Goal: Use online tool/utility: Utilize a website feature to perform a specific function

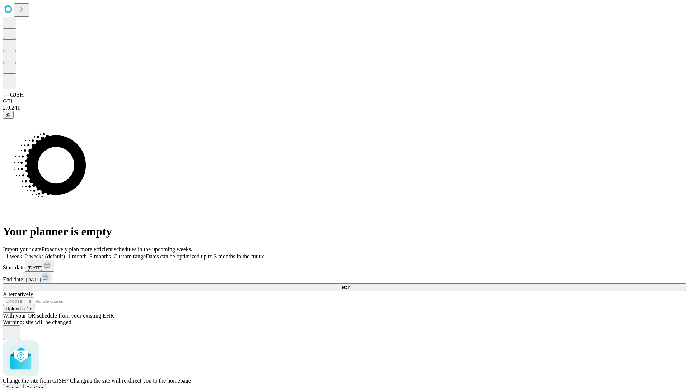
click at [43, 385] on span "Confirm" at bounding box center [35, 387] width 17 height 5
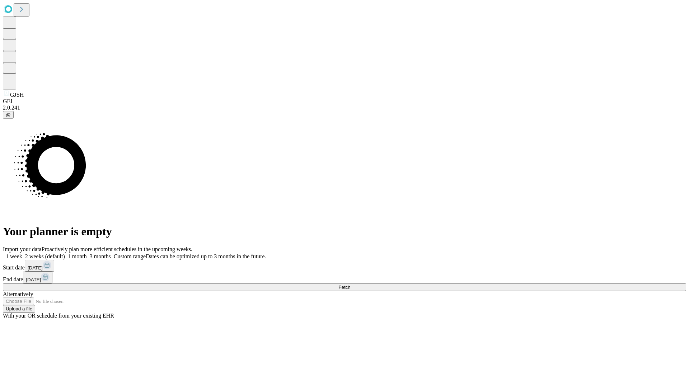
click at [87, 253] on label "1 month" at bounding box center [76, 256] width 22 height 6
click at [350, 284] on span "Fetch" at bounding box center [344, 286] width 12 height 5
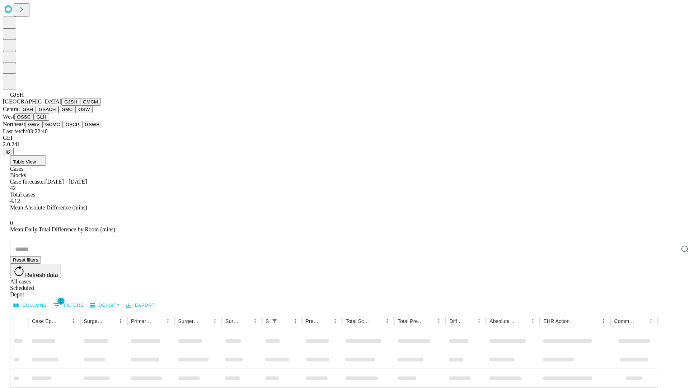
click at [80, 106] on button "GMCM" at bounding box center [90, 102] width 21 height 8
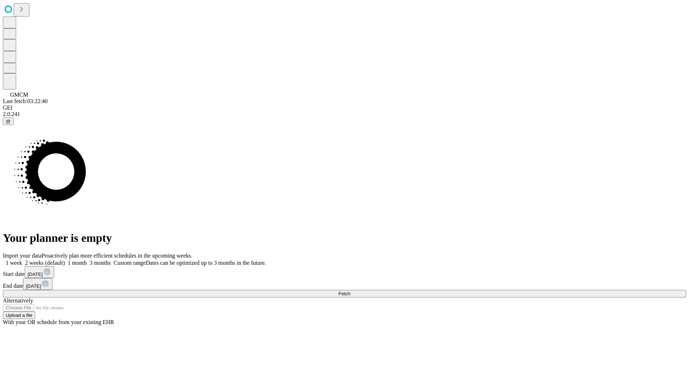
click at [87, 260] on label "1 month" at bounding box center [76, 263] width 22 height 6
click at [350, 291] on span "Fetch" at bounding box center [344, 293] width 12 height 5
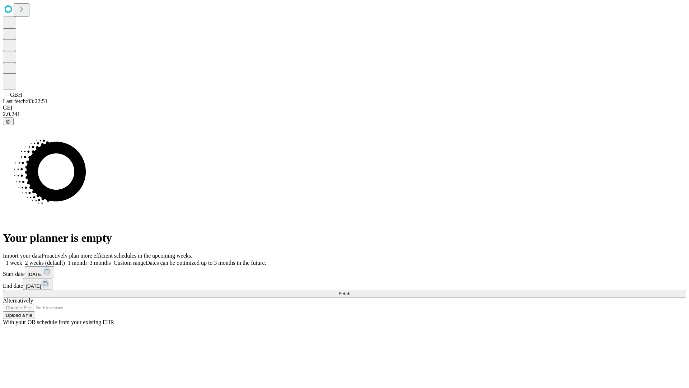
click at [350, 291] on span "Fetch" at bounding box center [344, 293] width 12 height 5
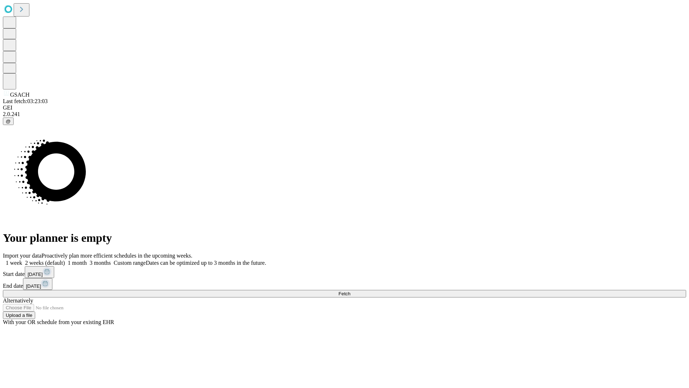
click at [87, 260] on label "1 month" at bounding box center [76, 263] width 22 height 6
click at [350, 291] on span "Fetch" at bounding box center [344, 293] width 12 height 5
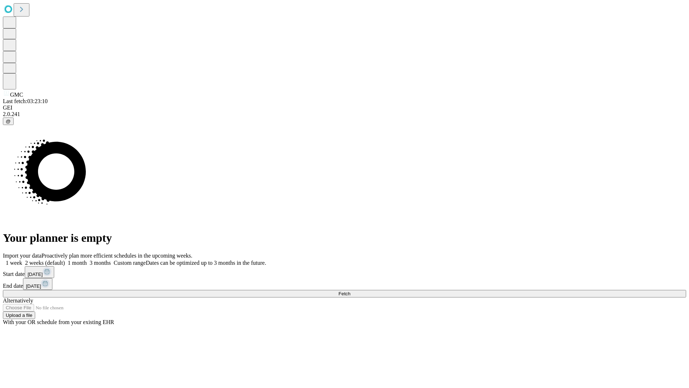
click at [87, 260] on label "1 month" at bounding box center [76, 263] width 22 height 6
click at [350, 291] on span "Fetch" at bounding box center [344, 293] width 12 height 5
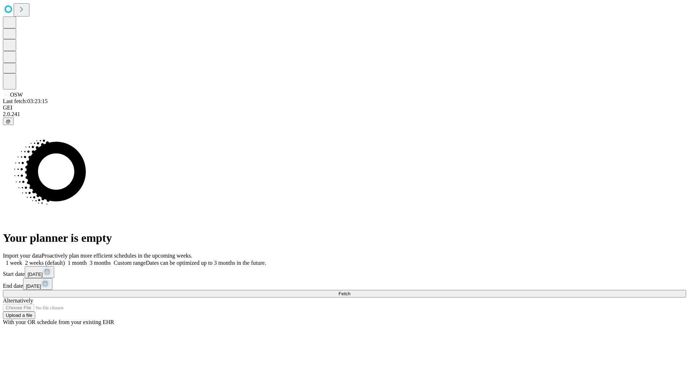
click at [87, 260] on label "1 month" at bounding box center [76, 263] width 22 height 6
click at [350, 291] on span "Fetch" at bounding box center [344, 293] width 12 height 5
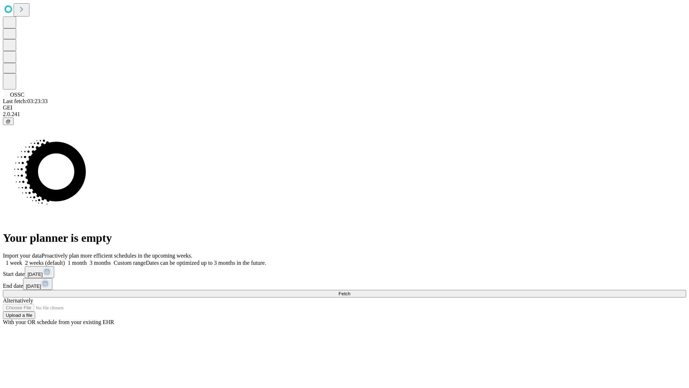
click at [87, 260] on label "1 month" at bounding box center [76, 263] width 22 height 6
click at [350, 291] on span "Fetch" at bounding box center [344, 293] width 12 height 5
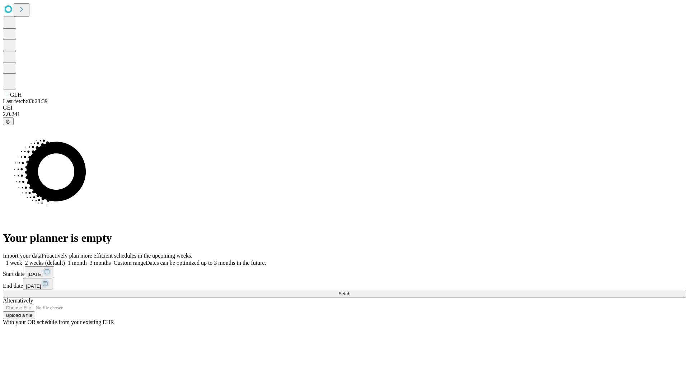
click at [87, 260] on label "1 month" at bounding box center [76, 263] width 22 height 6
click at [350, 291] on span "Fetch" at bounding box center [344, 293] width 12 height 5
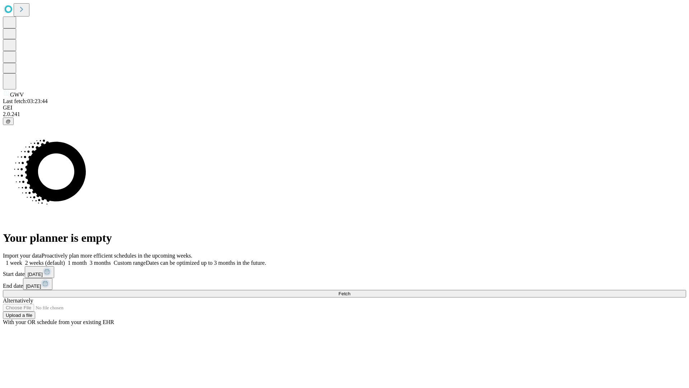
click at [87, 260] on label "1 month" at bounding box center [76, 263] width 22 height 6
click at [350, 291] on span "Fetch" at bounding box center [344, 293] width 12 height 5
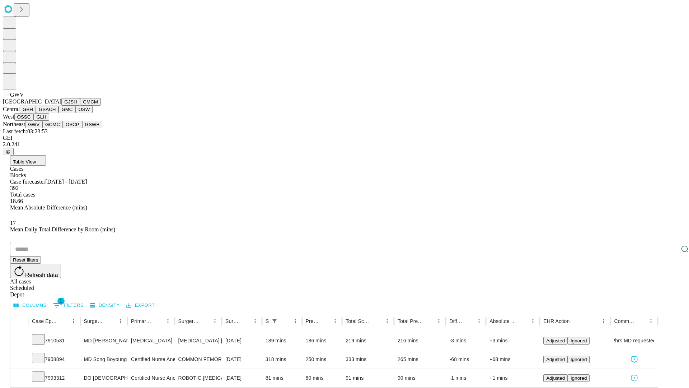
click at [56, 128] on button "GCMC" at bounding box center [52, 125] width 20 height 8
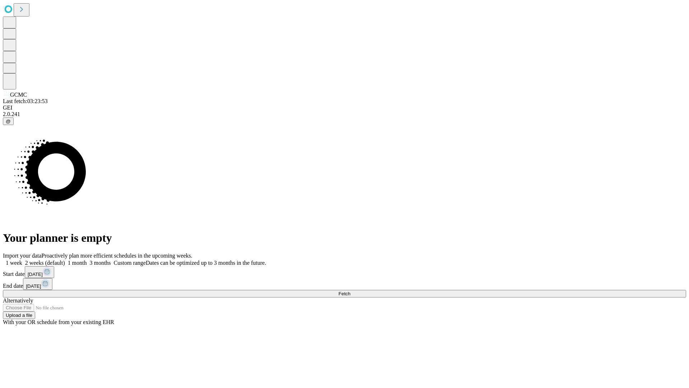
click at [87, 260] on label "1 month" at bounding box center [76, 263] width 22 height 6
click at [350, 291] on span "Fetch" at bounding box center [344, 293] width 12 height 5
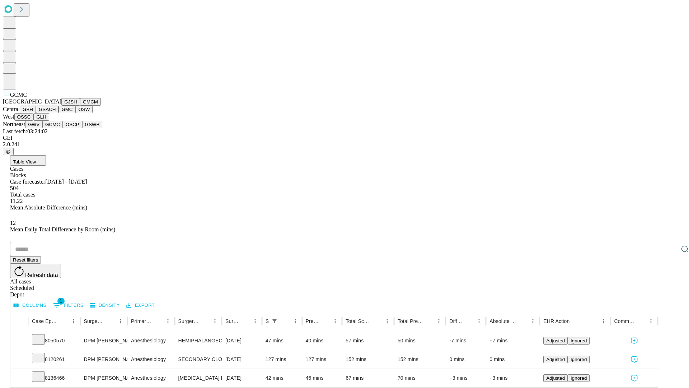
click at [63, 128] on button "OSCP" at bounding box center [72, 125] width 19 height 8
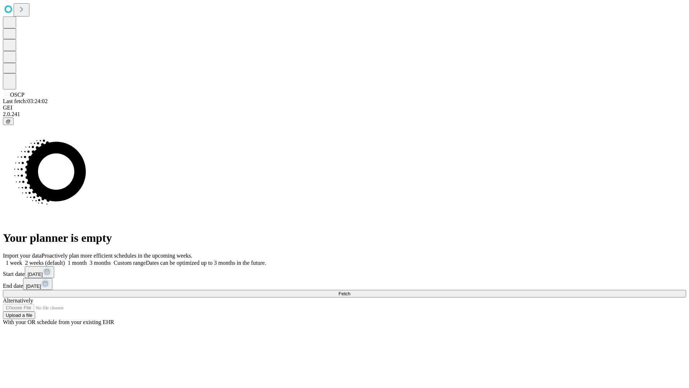
click at [87, 260] on label "1 month" at bounding box center [76, 263] width 22 height 6
click at [350, 291] on span "Fetch" at bounding box center [344, 293] width 12 height 5
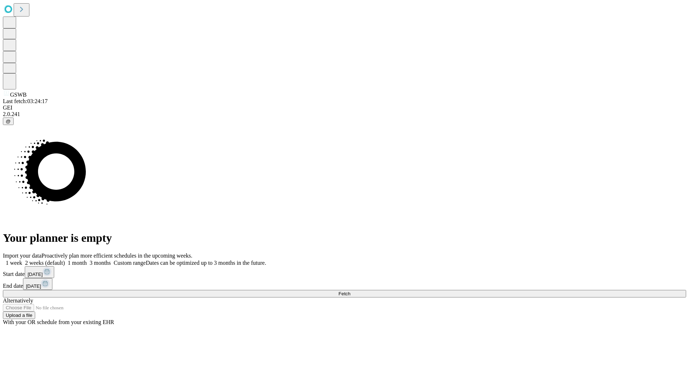
click at [87, 260] on label "1 month" at bounding box center [76, 263] width 22 height 6
click at [350, 291] on span "Fetch" at bounding box center [344, 293] width 12 height 5
